Goal: Check status

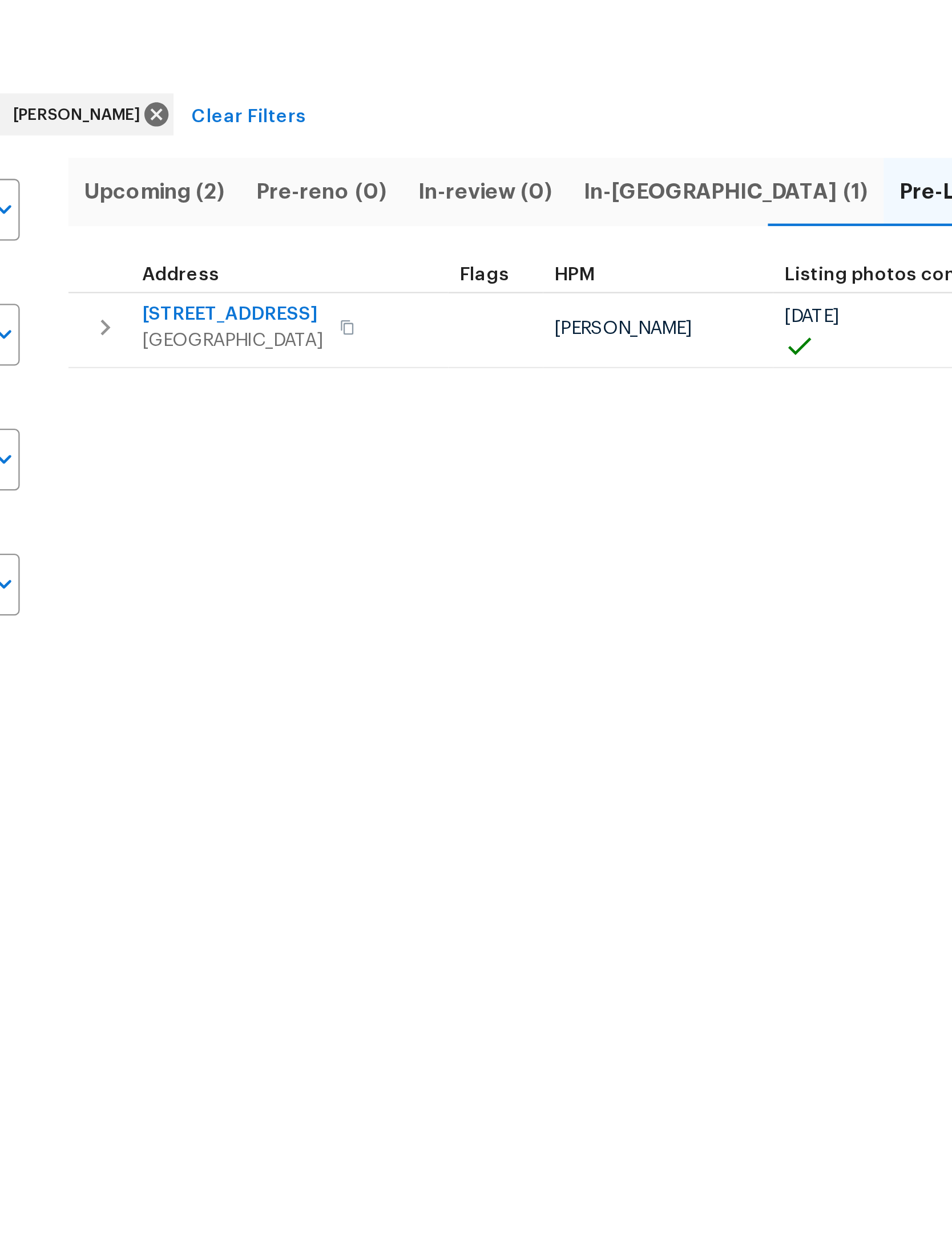
click at [235, 181] on span "[STREET_ADDRESS]" at bounding box center [274, 187] width 79 height 12
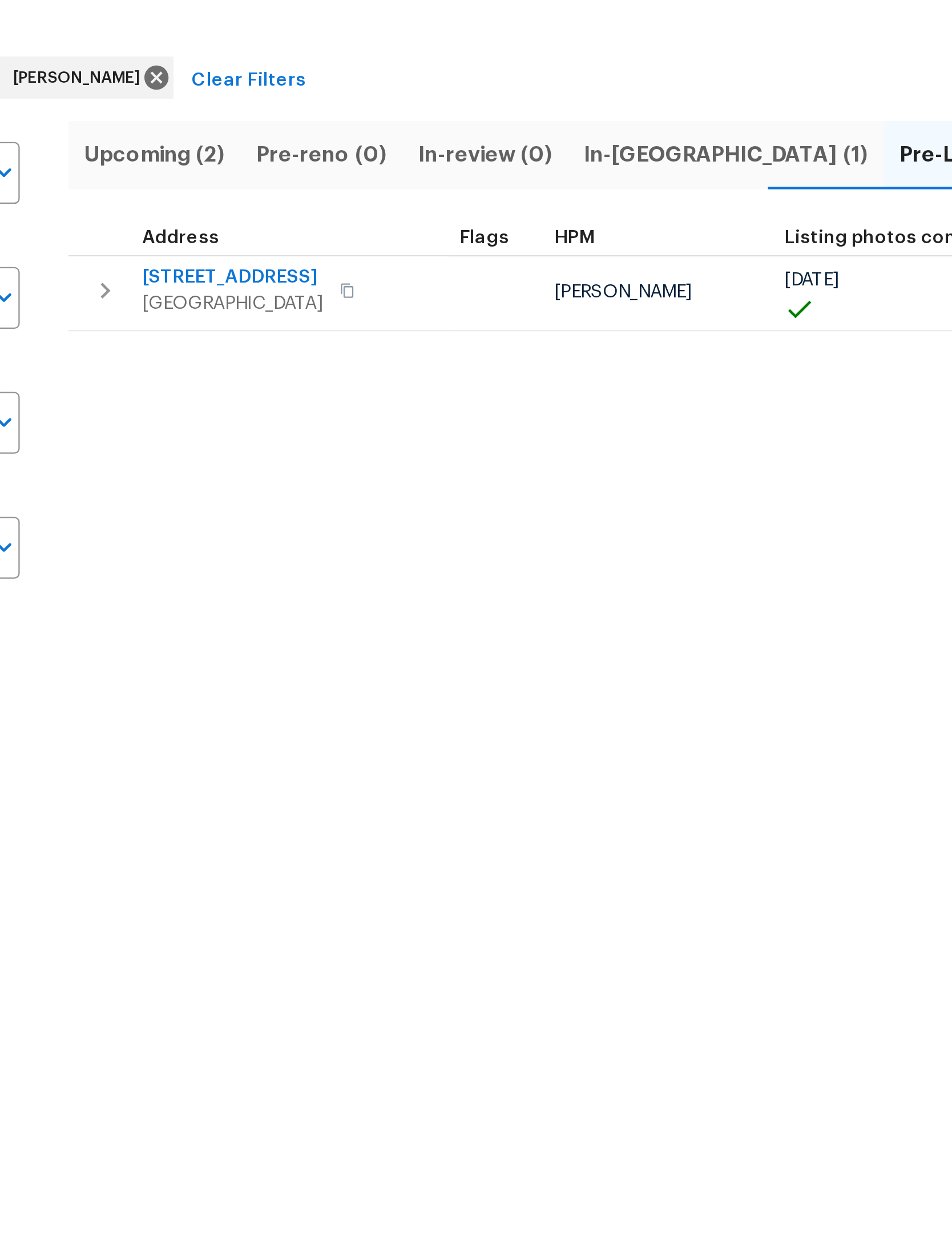
click at [210, 125] on span "Upcoming (2)" at bounding box center [240, 133] width 61 height 16
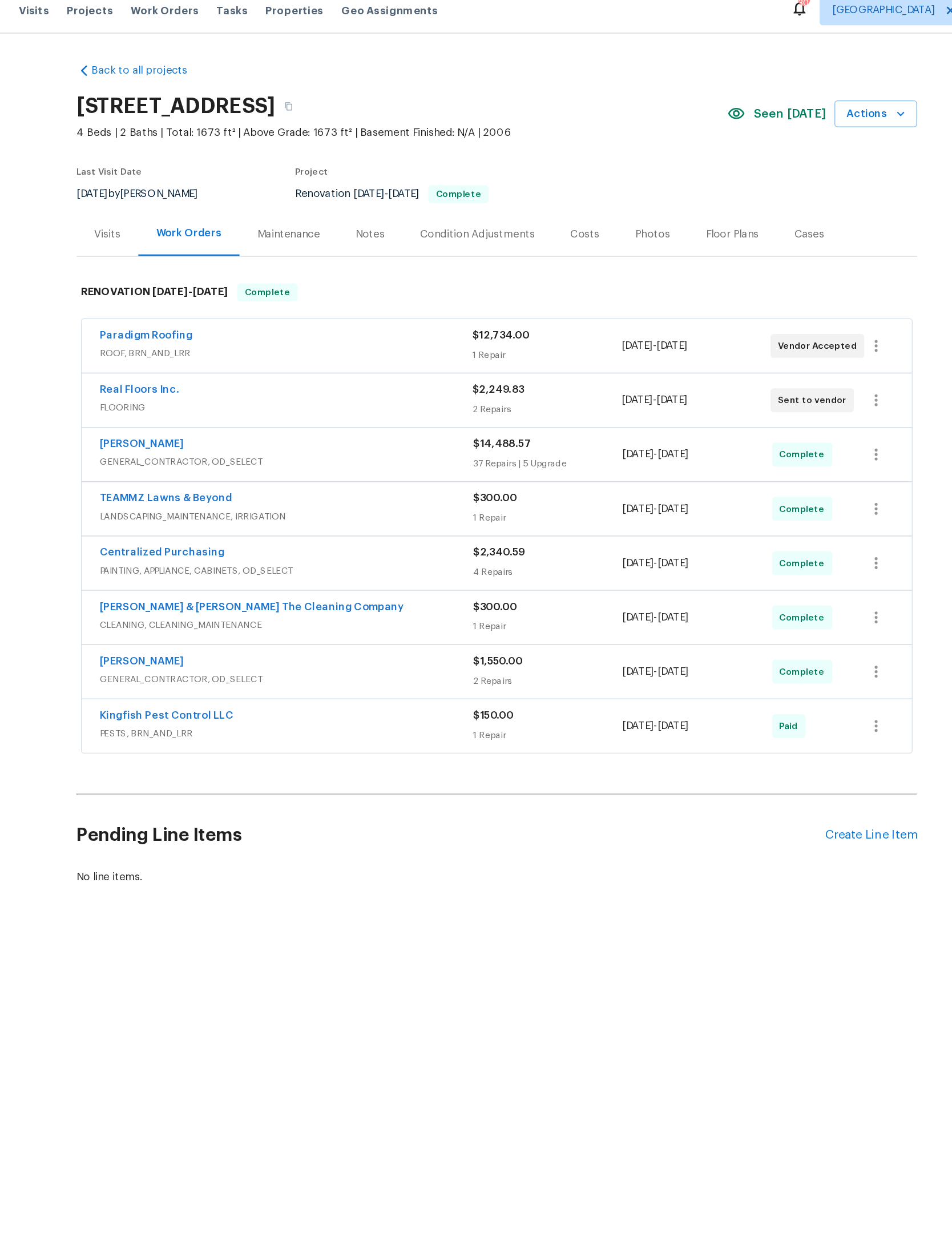
click at [573, 358] on div "[DATE] - [DATE]" at bounding box center [630, 359] width 115 height 27
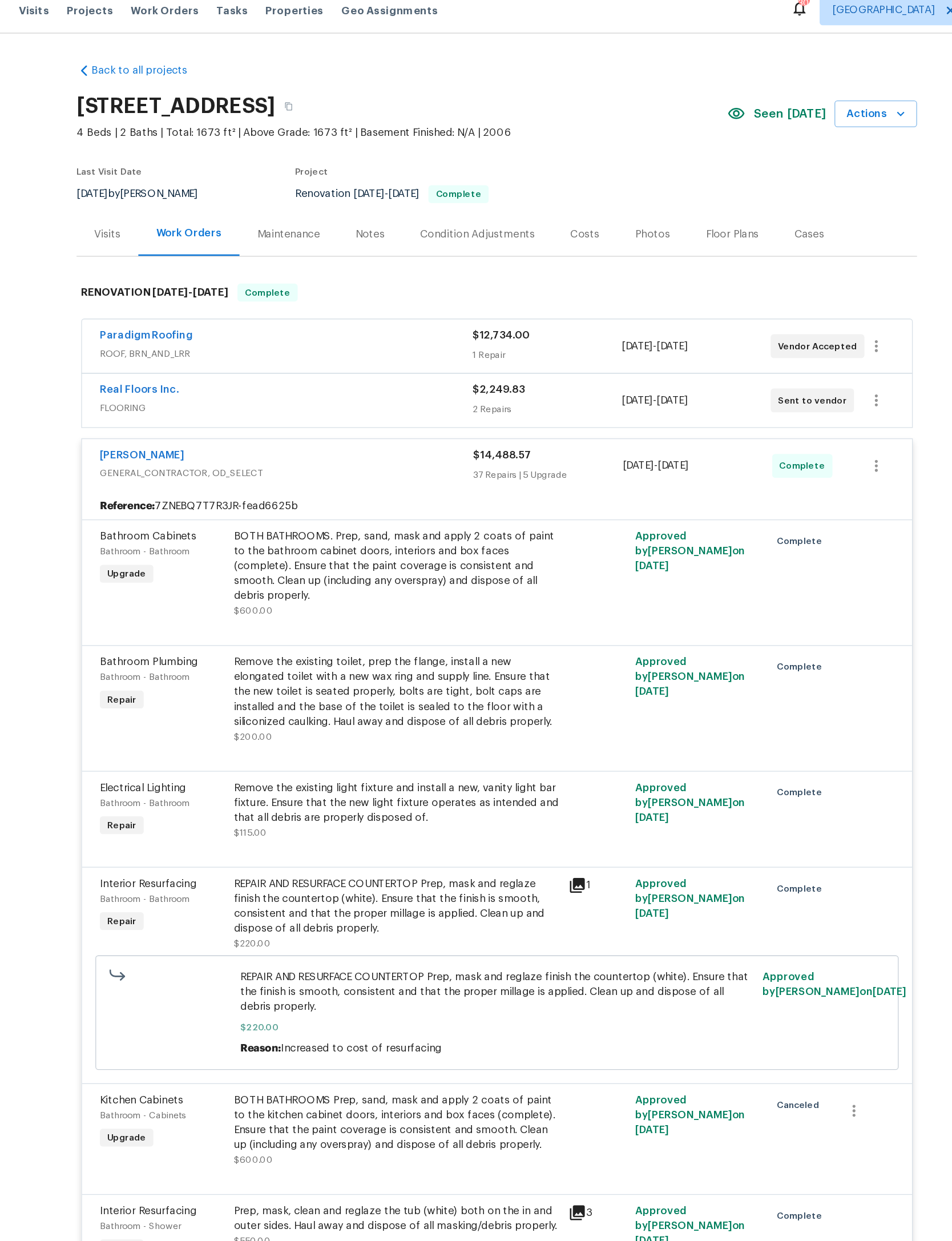
click at [328, 379] on span "GENERAL_CONTRACTOR, OD_SELECT" at bounding box center [315, 374] width 287 height 12
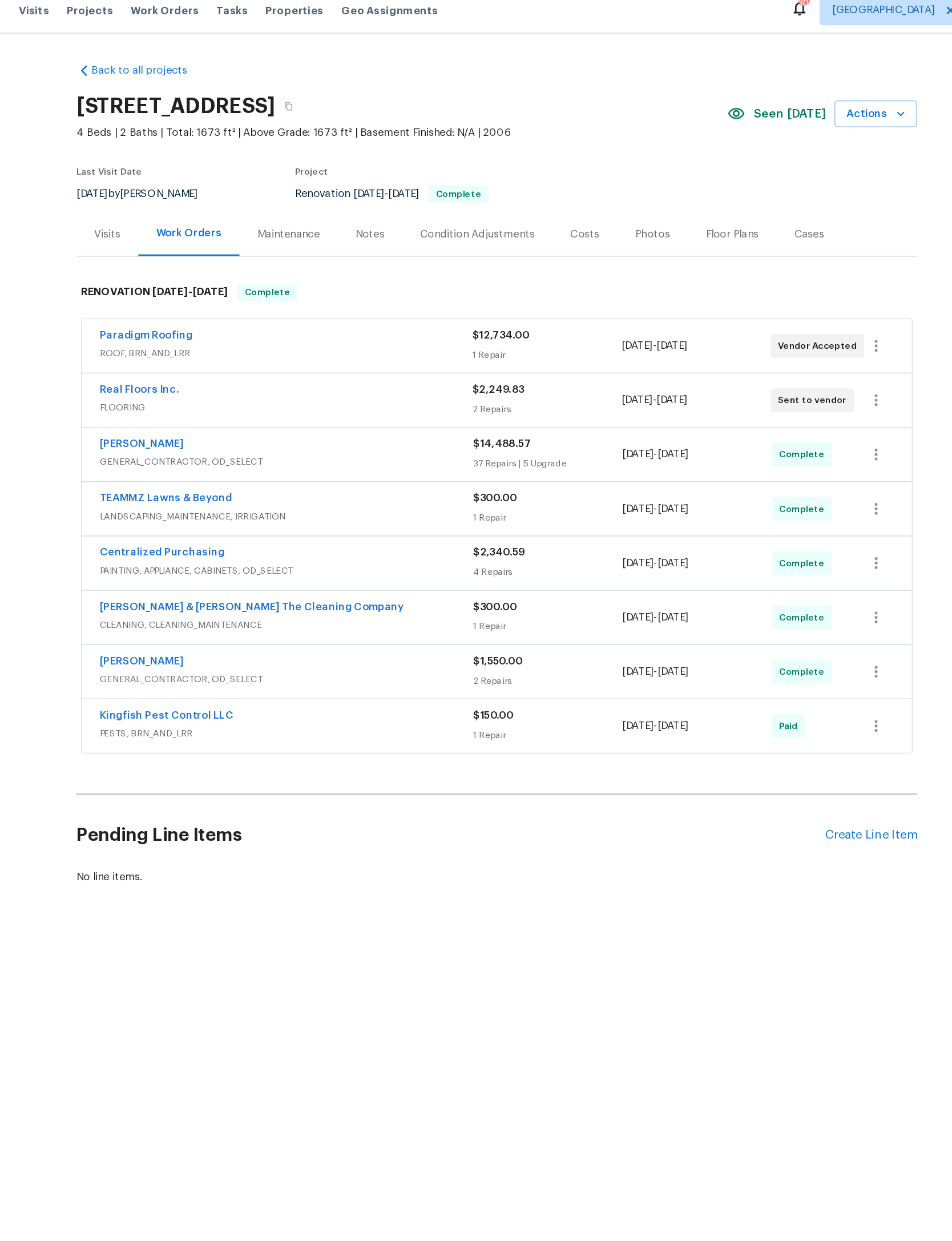
click at [311, 526] on div "[PERSON_NAME]" at bounding box center [315, 519] width 287 height 13
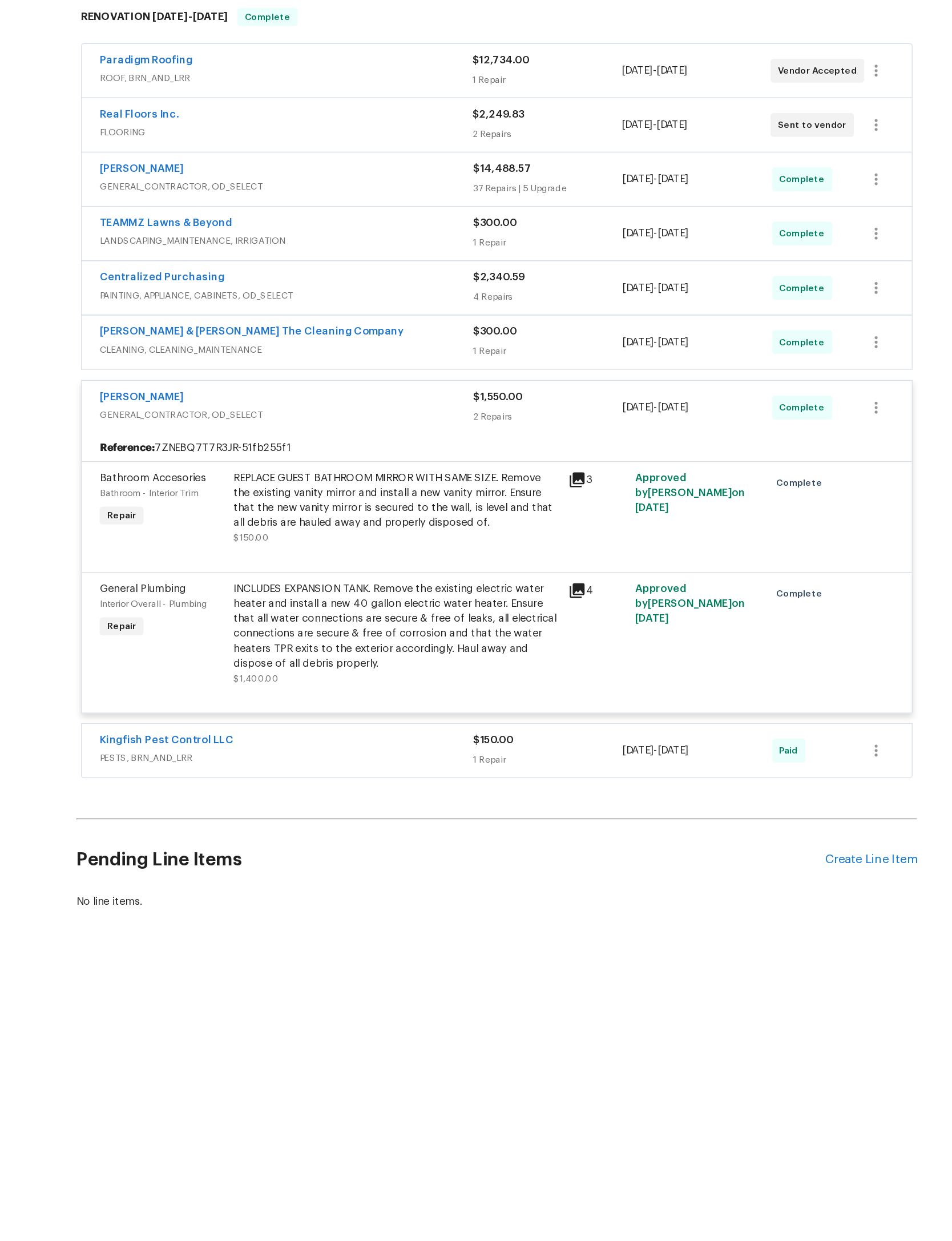
click at [341, 668] on div "INCLUDES EXPANSION TANK. Remove the existing electric water heater and install …" at bounding box center [399, 702] width 250 height 68
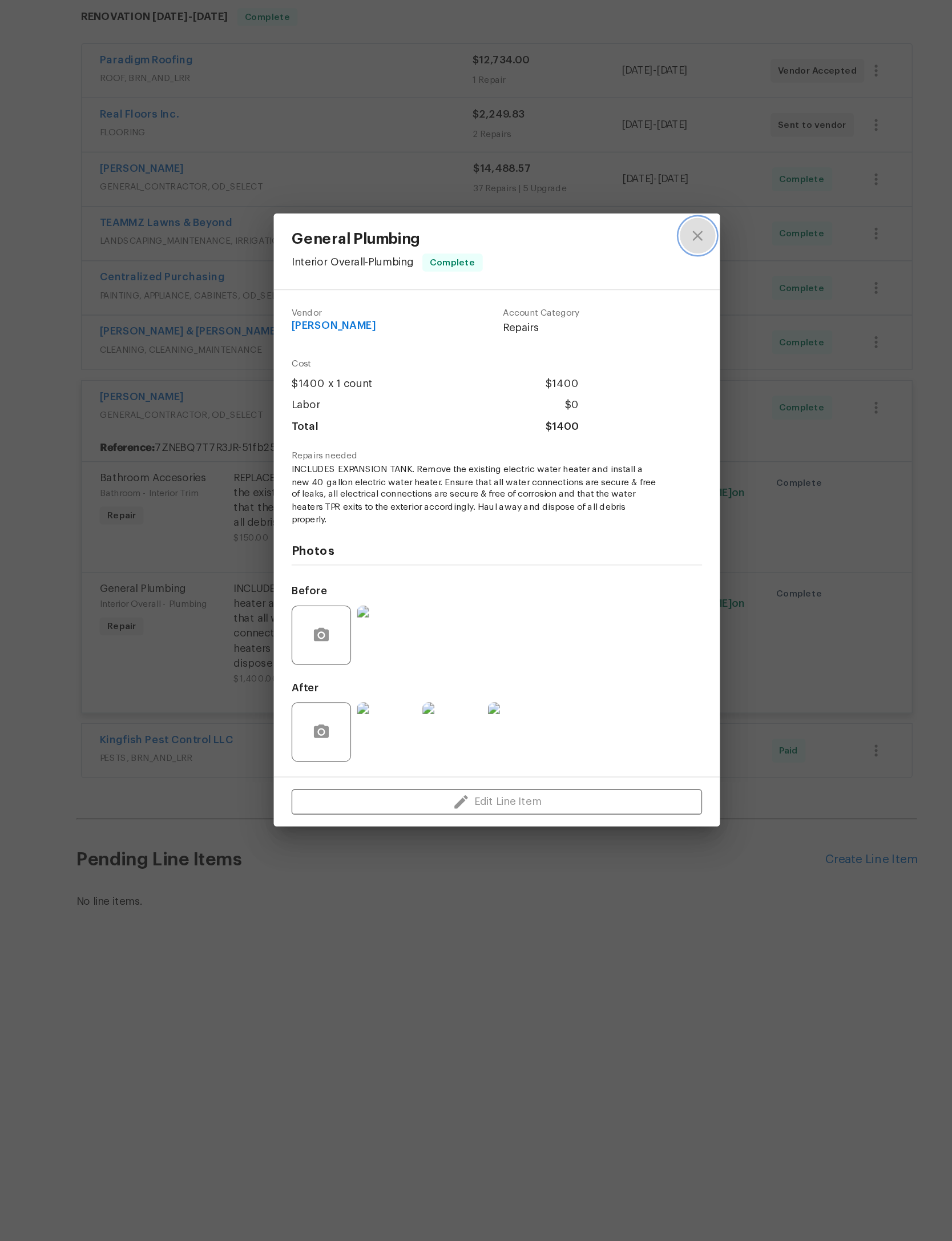
click at [616, 389] on button "close" at bounding box center [630, 402] width 27 height 27
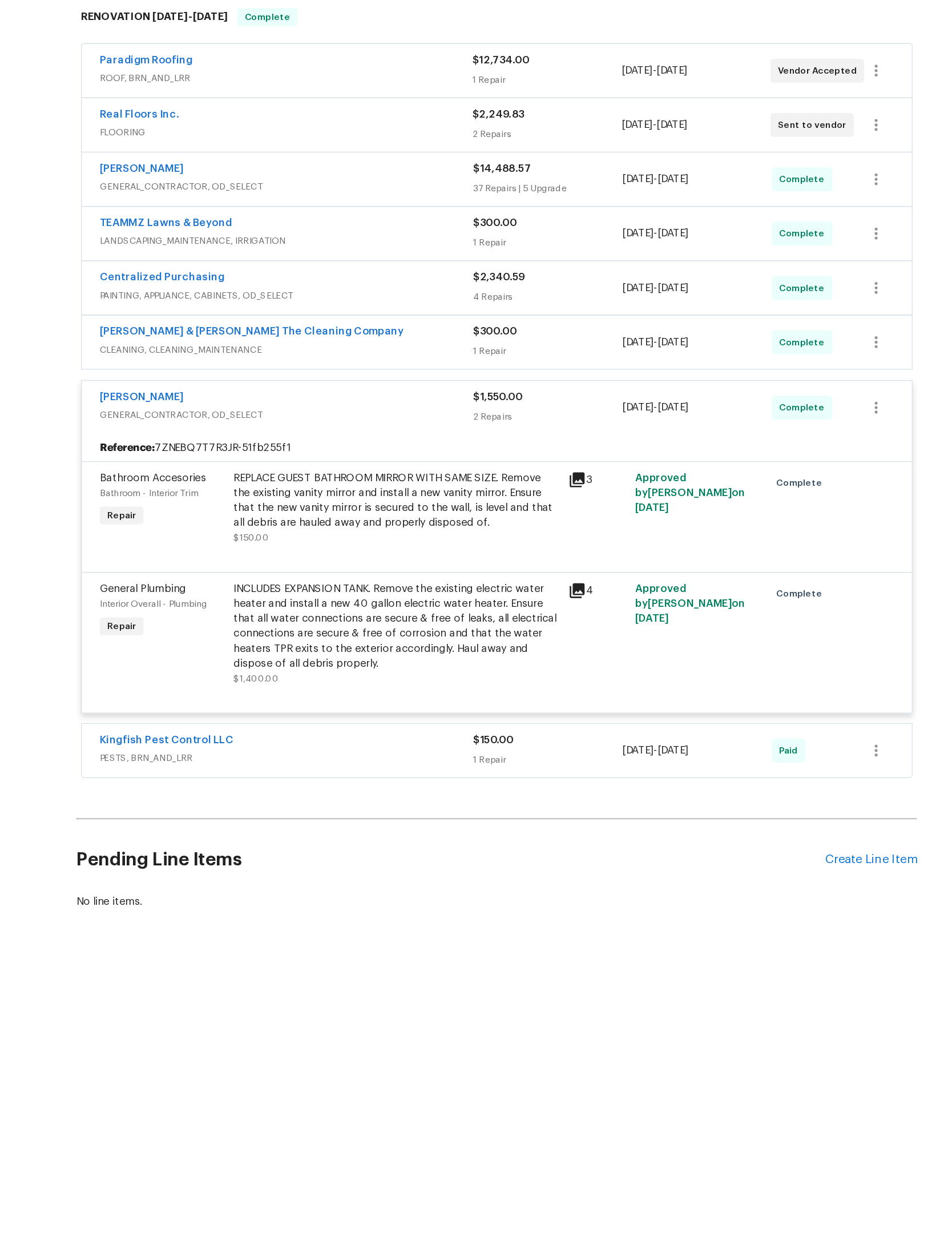
click at [309, 582] on div "REPLACE GUEST BATHROOM MIRROR WITH SAME SIZE. Remove the existing vanity mirror…" at bounding box center [399, 605] width 250 height 45
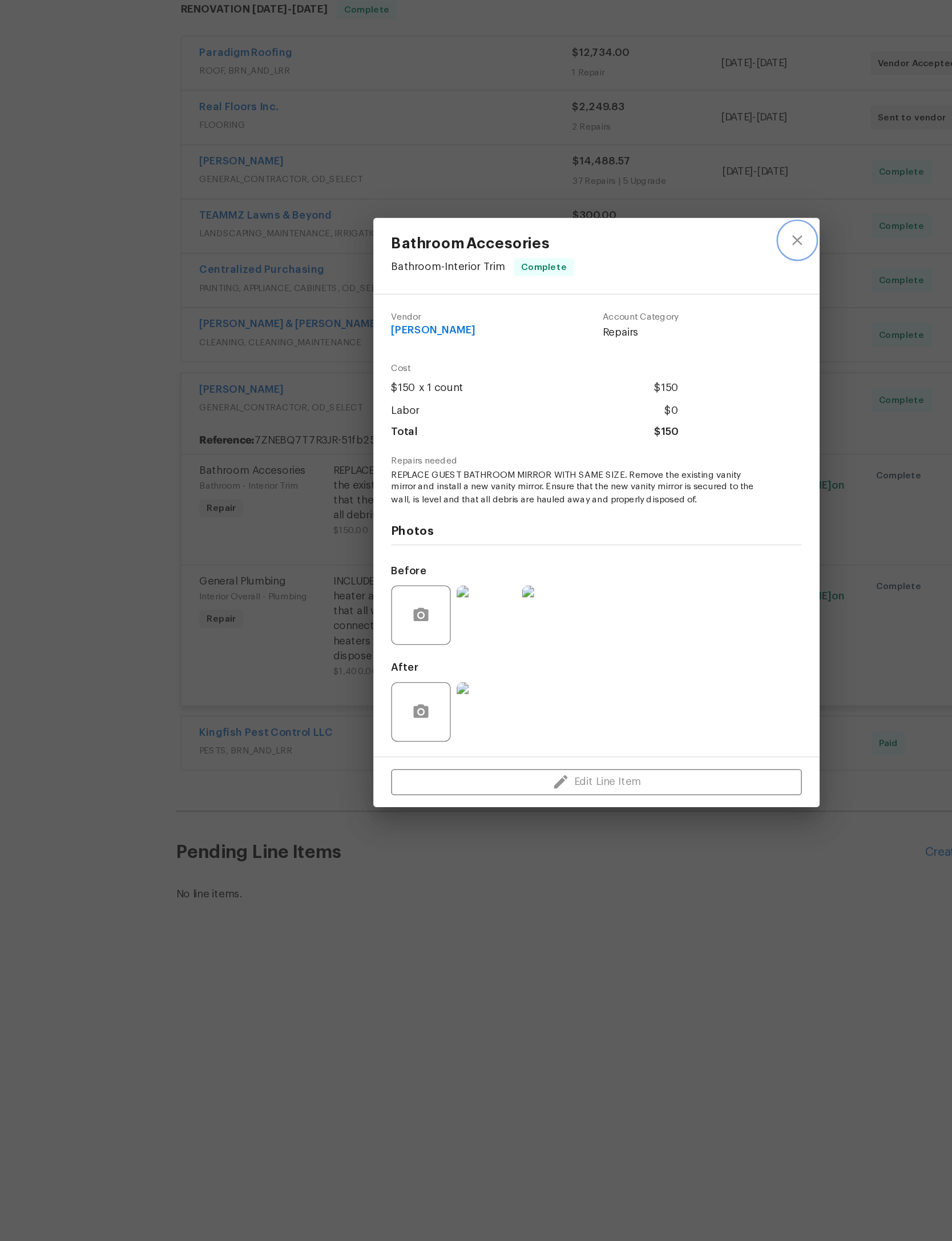
click at [623, 398] on button "close" at bounding box center [630, 411] width 27 height 27
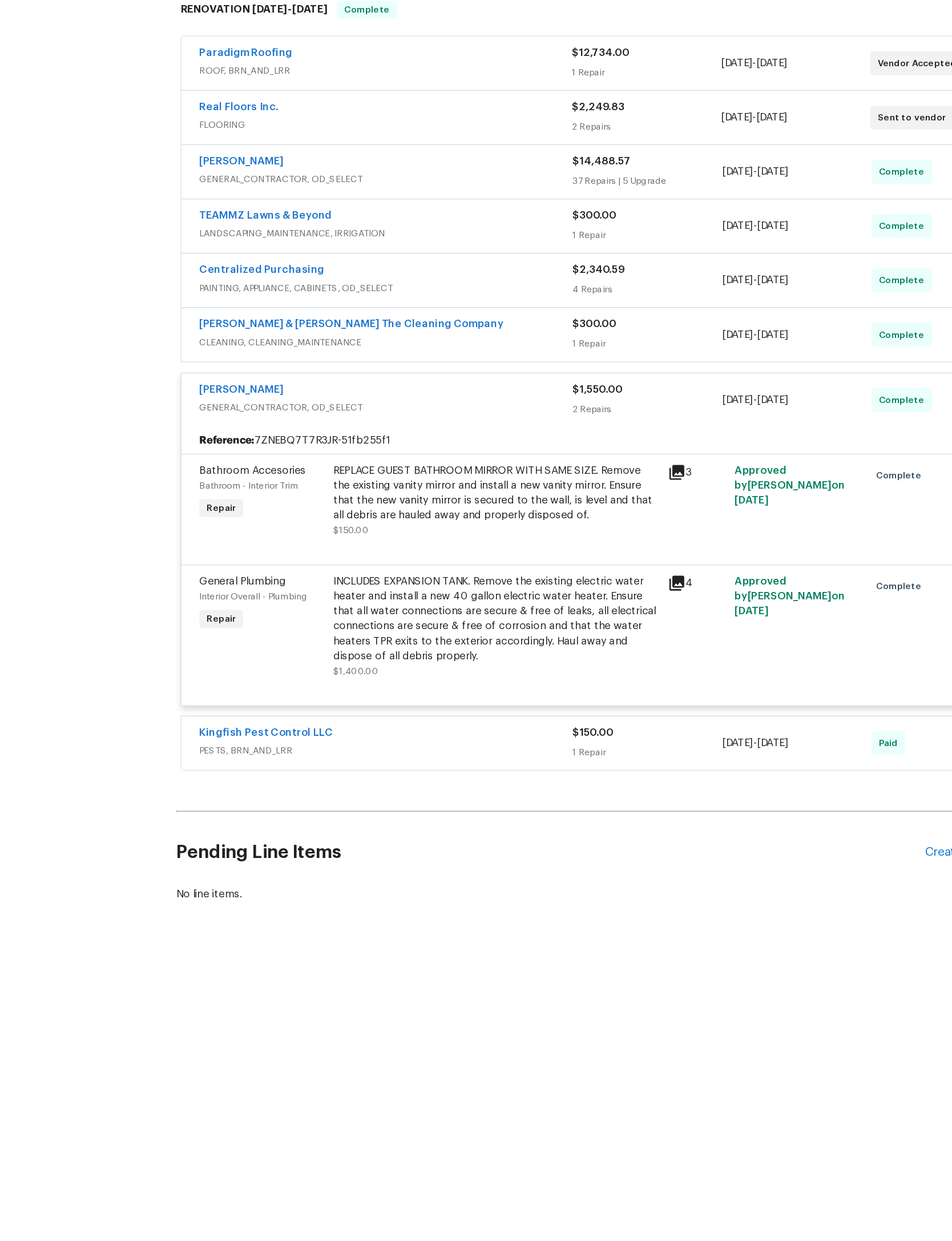
click at [392, 521] on div "[PERSON_NAME]" at bounding box center [315, 528] width 287 height 13
